Goal: Use online tool/utility

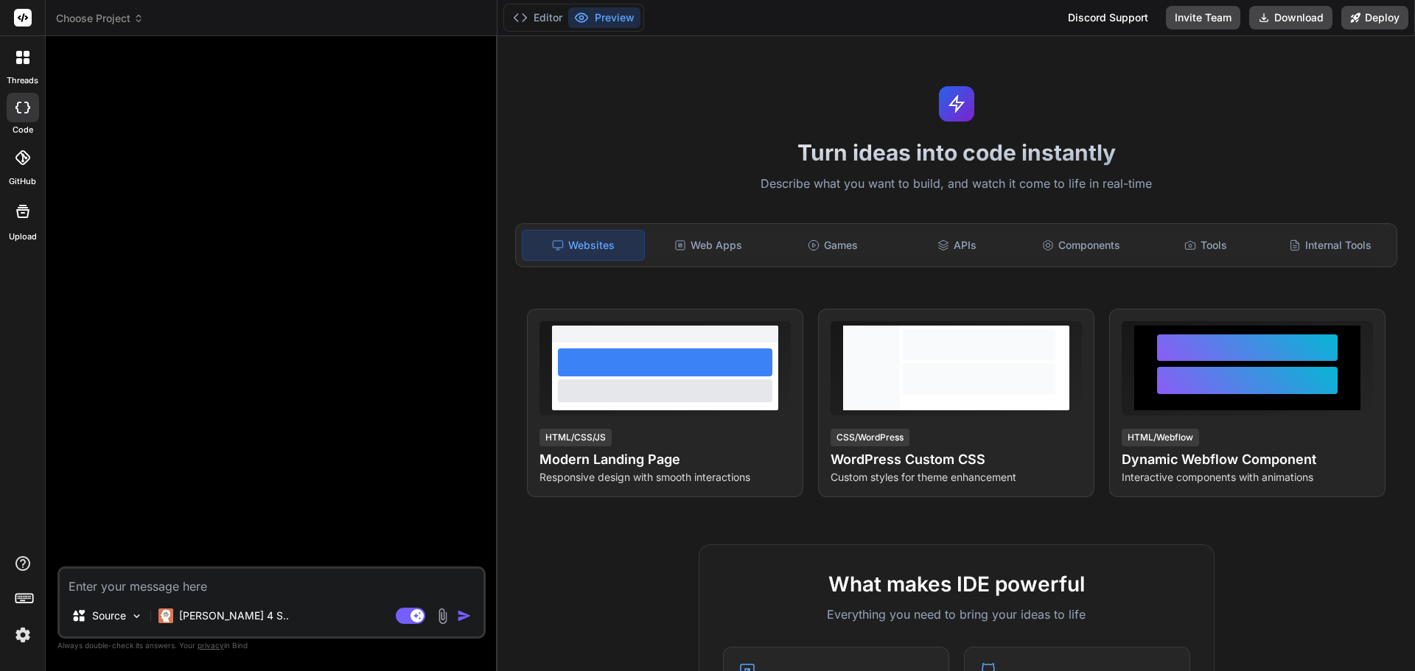
click at [18, 631] on img at bounding box center [22, 635] width 25 height 25
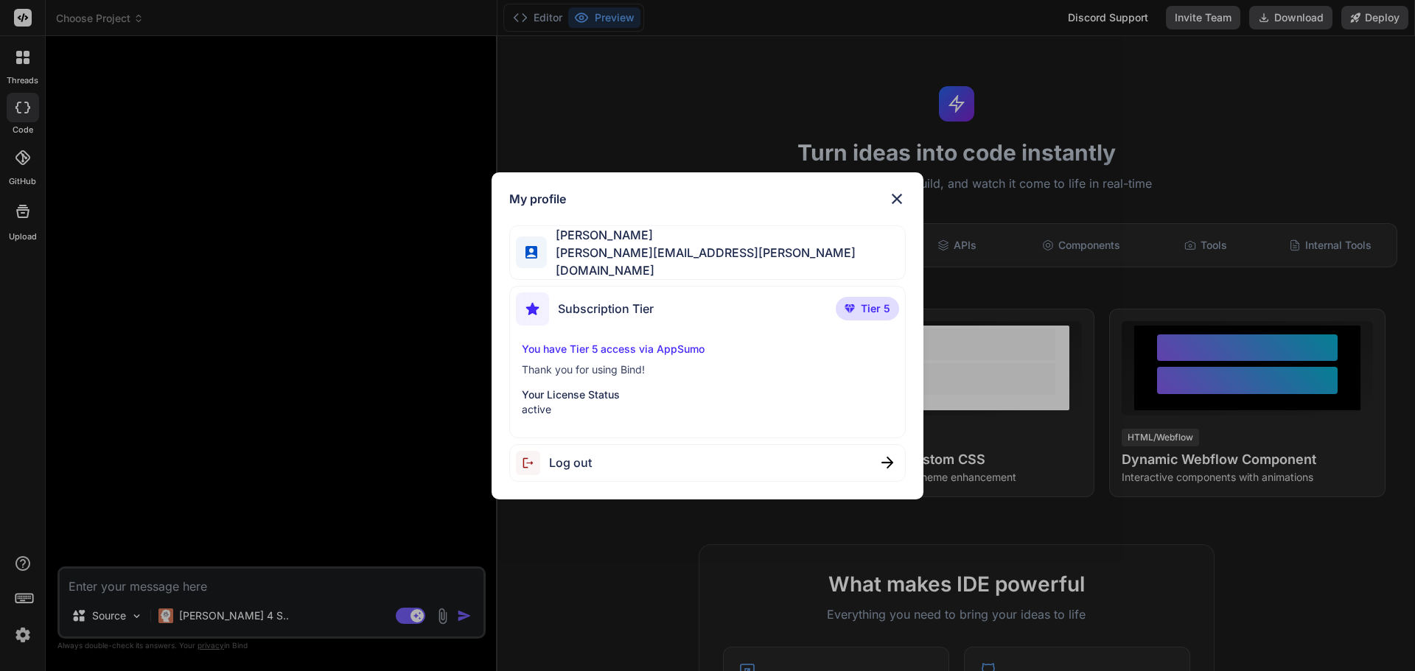
click at [540, 251] on div at bounding box center [531, 252] width 31 height 31
click at [564, 254] on span "[PERSON_NAME][EMAIL_ADDRESS][PERSON_NAME][DOMAIN_NAME]" at bounding box center [726, 261] width 358 height 35
click at [529, 254] on img at bounding box center [532, 252] width 12 height 12
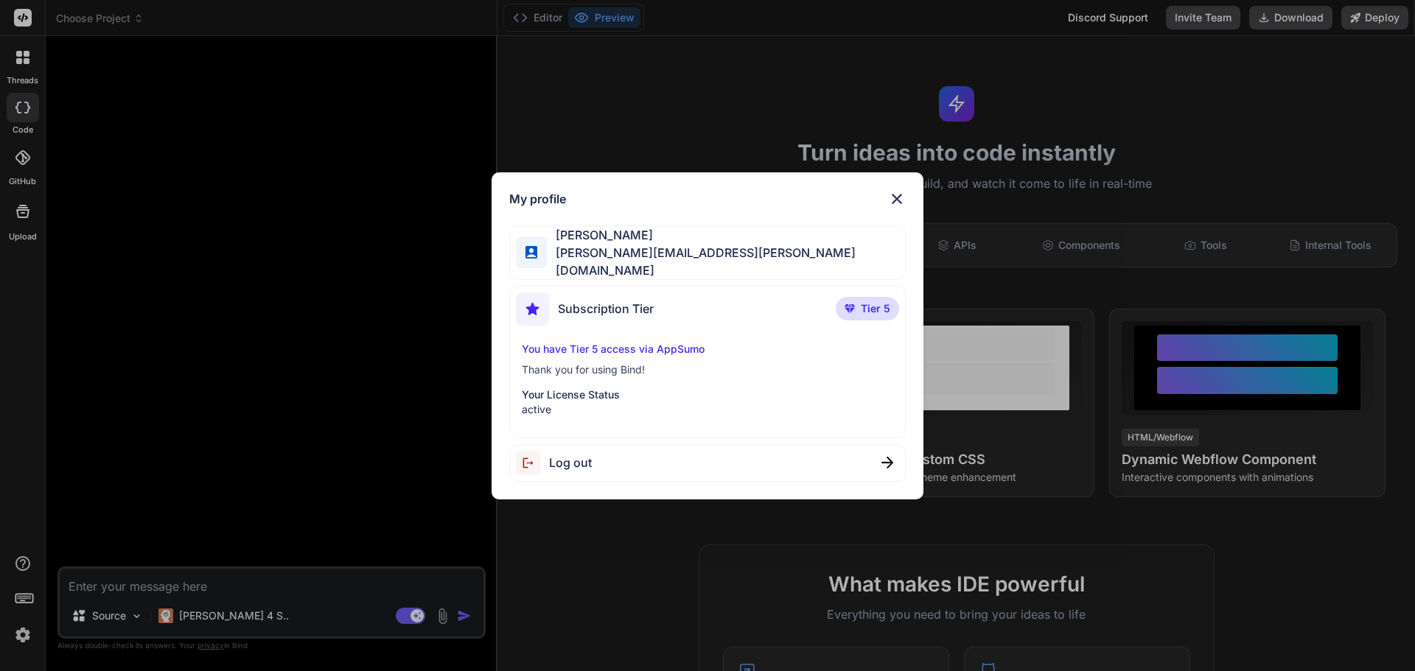
click at [529, 254] on img at bounding box center [532, 252] width 12 height 12
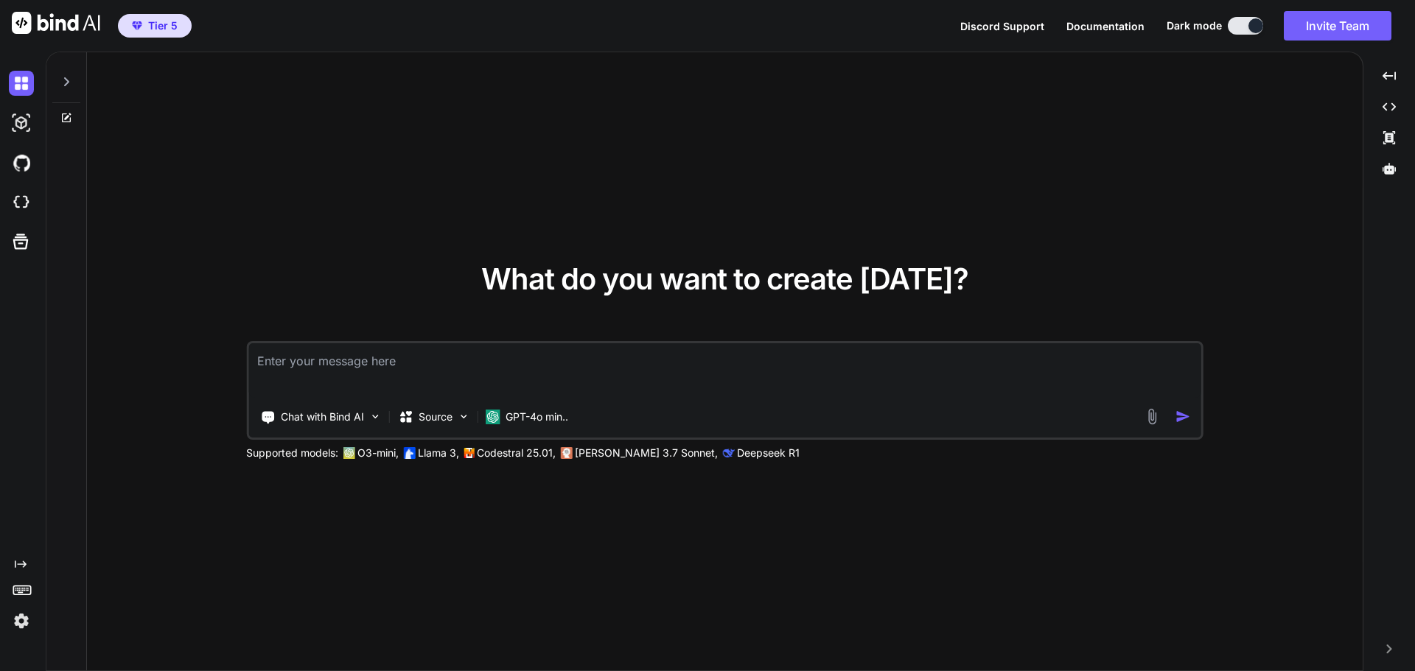
type textarea "x"
